Goal: Task Accomplishment & Management: Manage account settings

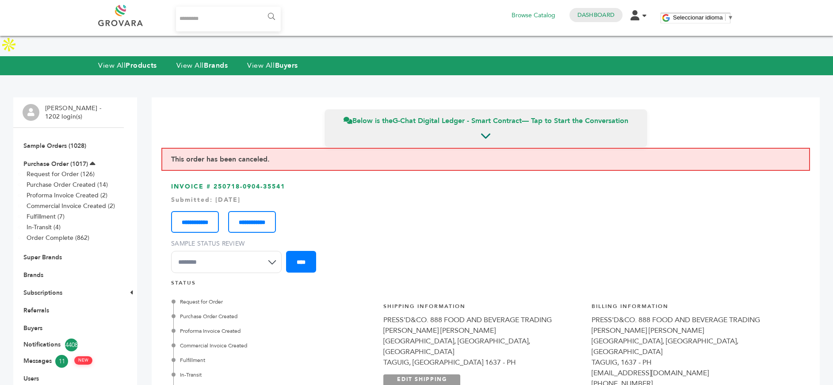
scroll to position [566, 0]
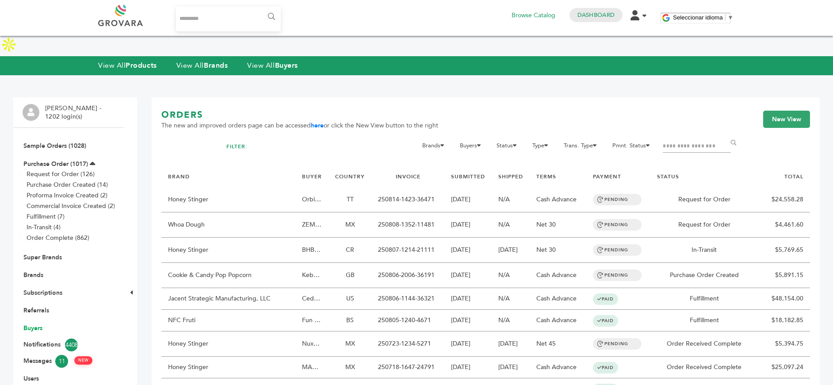
click at [31, 324] on link "Buyers" at bounding box center [32, 328] width 19 height 8
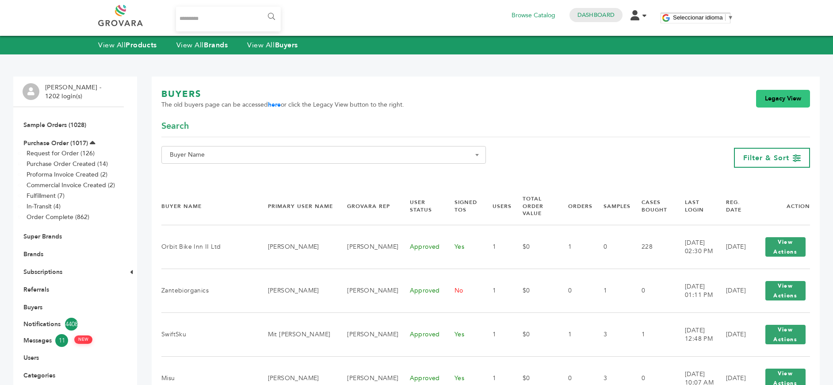
click at [770, 100] on link "Legacy View" at bounding box center [783, 99] width 54 height 18
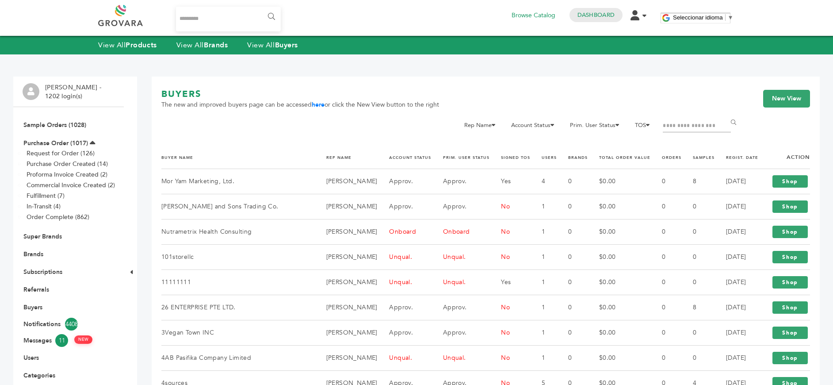
click at [672, 123] on input "Filter by keywords" at bounding box center [697, 126] width 68 height 12
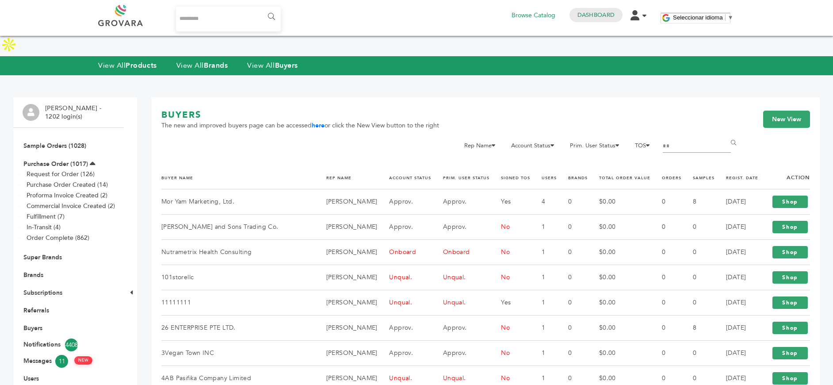
type input "*"
type input "****"
click at [725, 134] on input "******" at bounding box center [735, 143] width 20 height 18
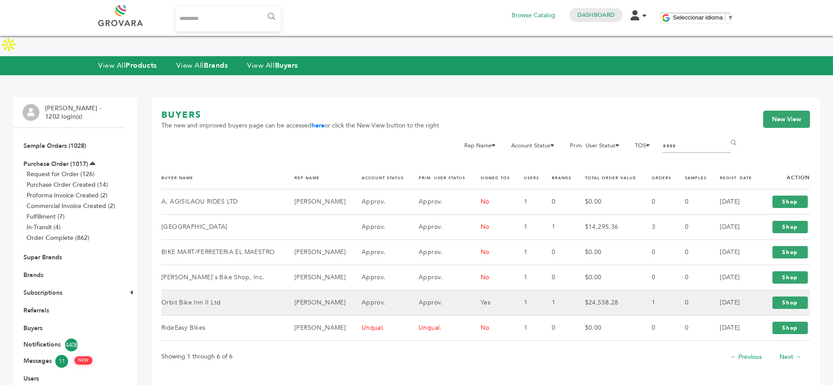
click at [193, 290] on td "Orbit Bike Inn II Ltd" at bounding box center [222, 302] width 122 height 25
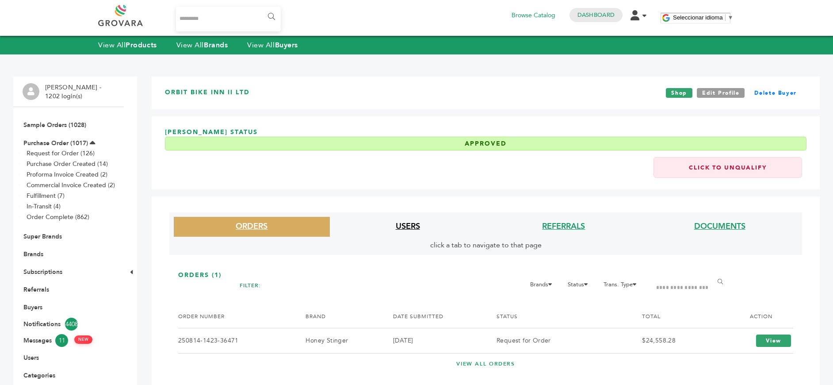
click at [414, 229] on link "USERS" at bounding box center [408, 226] width 24 height 11
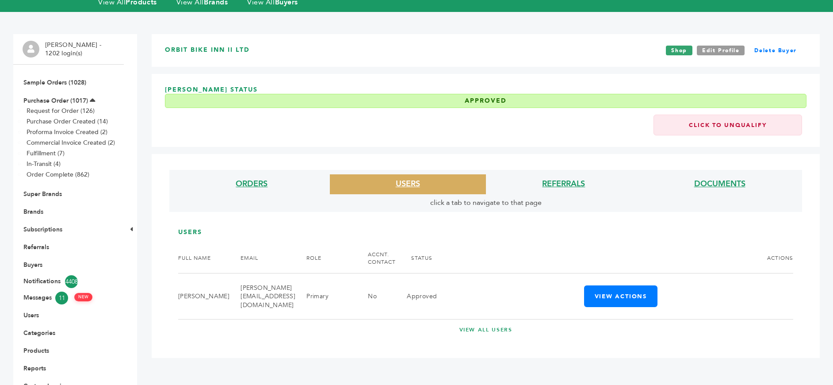
scroll to position [65, 0]
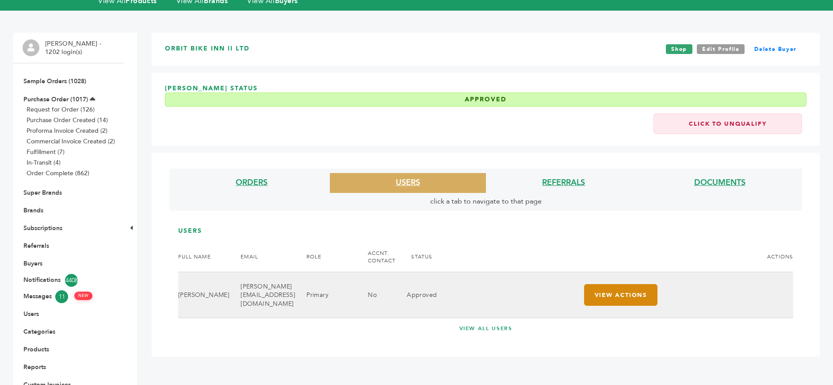
click at [595, 284] on button "View Actions" at bounding box center [620, 295] width 73 height 22
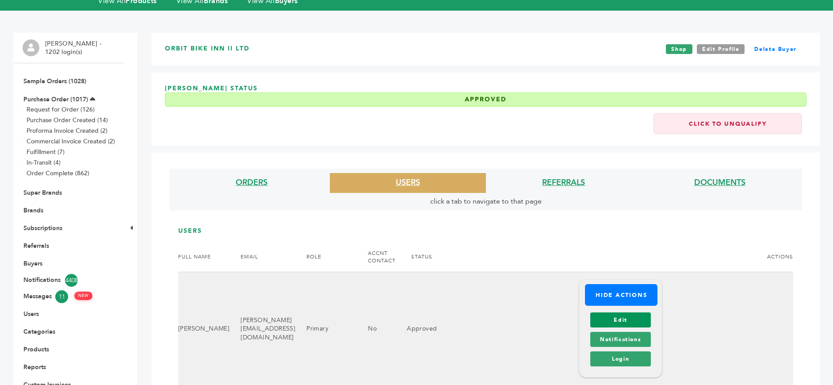
click at [622, 312] on link "Edit" at bounding box center [620, 319] width 61 height 15
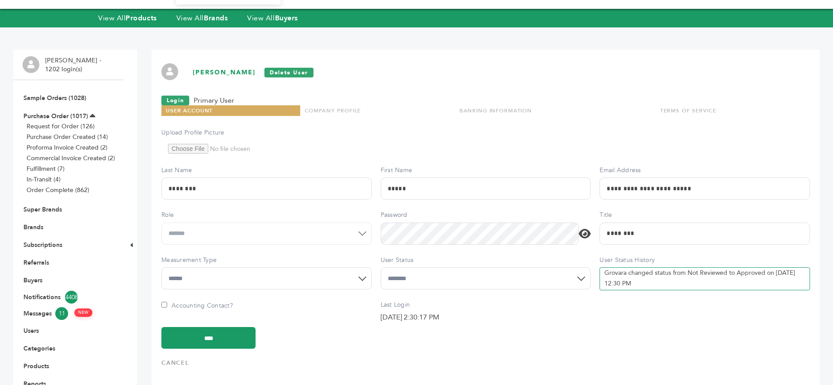
scroll to position [34, 0]
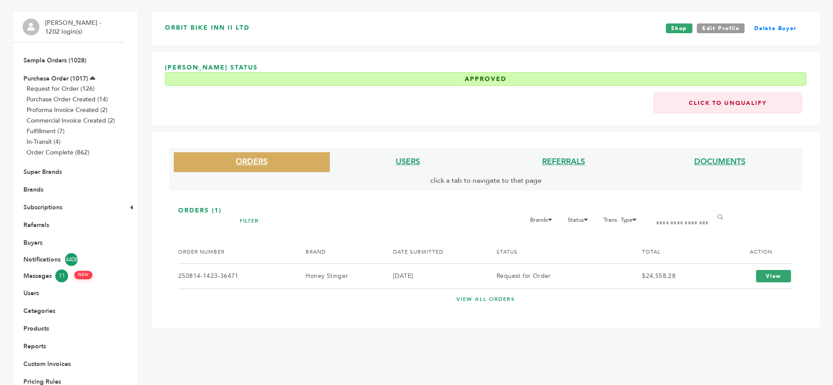
scroll to position [65, 0]
click at [717, 28] on link "Edit Profile" at bounding box center [721, 28] width 48 height 10
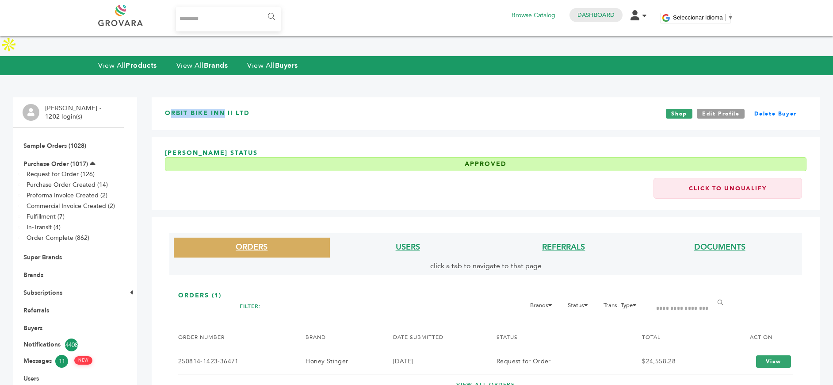
drag, startPoint x: 226, startPoint y: 92, endPoint x: 168, endPoint y: 89, distance: 57.6
click at [168, 109] on h3 "Orbit Bike Inn II Ltd" at bounding box center [207, 114] width 85 height 10
copy h3 "Orbit Bike Inn"
click at [713, 109] on link "Edit Profile" at bounding box center [721, 114] width 48 height 10
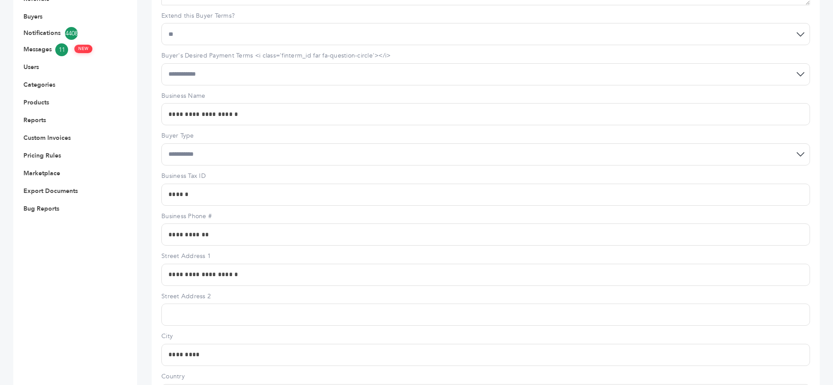
scroll to position [332, 0]
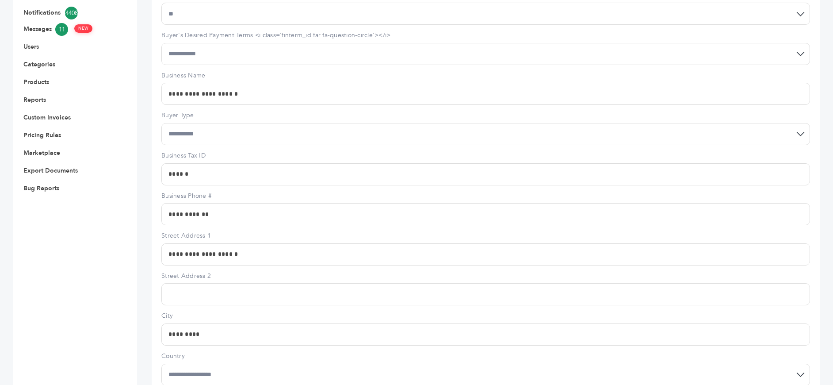
click at [194, 243] on input "**********" at bounding box center [485, 254] width 649 height 22
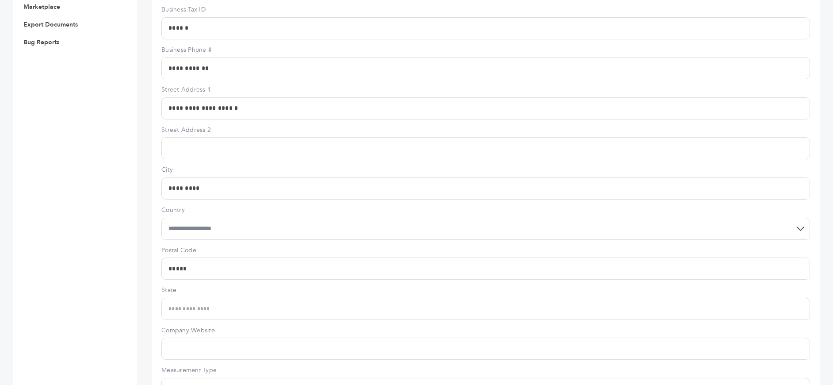
scroll to position [502, 0]
